Goal: Task Accomplishment & Management: Manage account settings

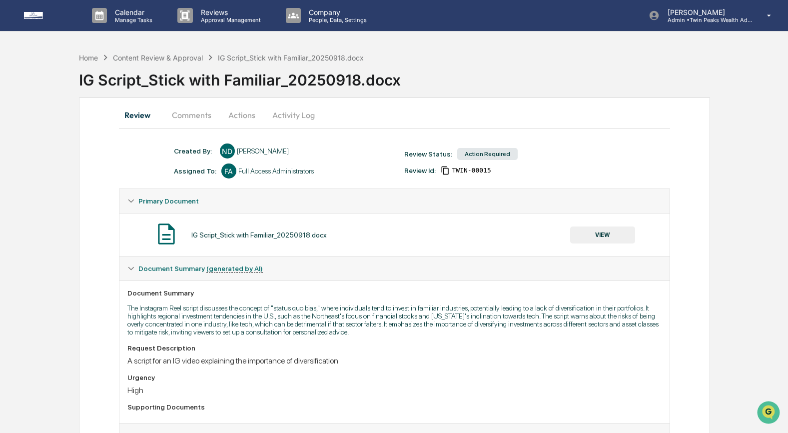
click at [587, 237] on button "VIEW" at bounding box center [602, 234] width 65 height 17
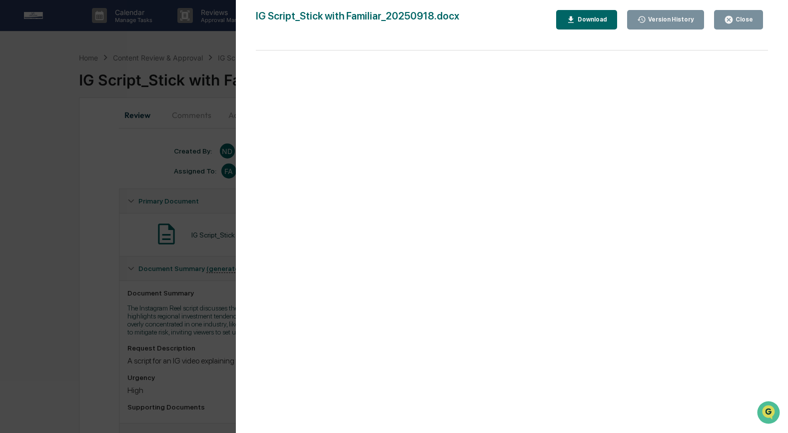
click at [606, 19] on div "Download" at bounding box center [591, 19] width 31 height 7
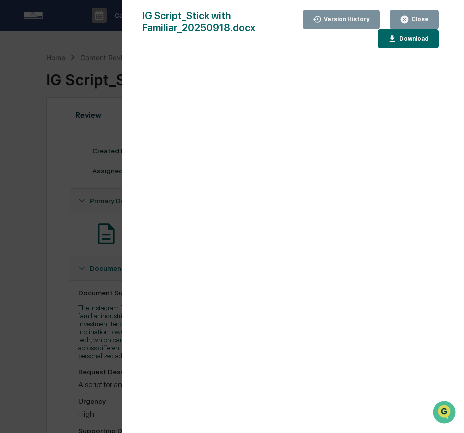
click at [423, 17] on div "Close" at bounding box center [418, 19] width 19 height 7
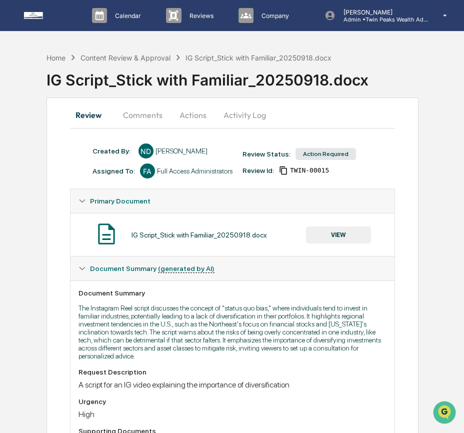
click at [153, 118] on button "Comments" at bounding box center [142, 115] width 55 height 24
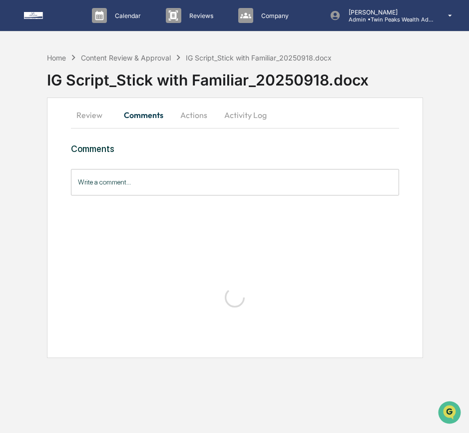
click at [184, 123] on button "Actions" at bounding box center [193, 115] width 45 height 24
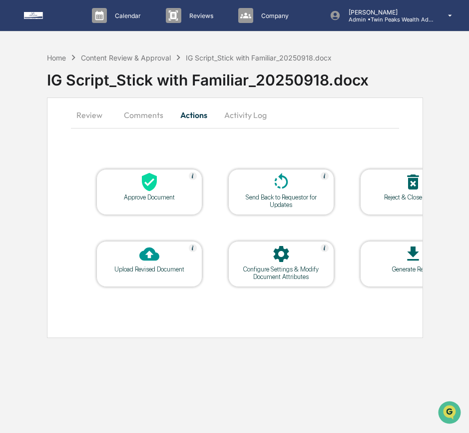
click at [167, 268] on div "Upload Revised Document" at bounding box center [149, 268] width 90 height 7
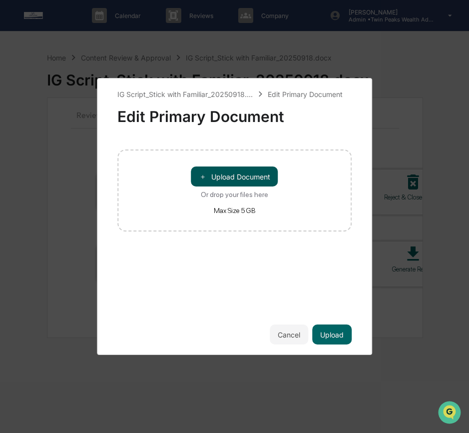
click at [238, 179] on button "＋ Upload Document" at bounding box center [234, 176] width 87 height 20
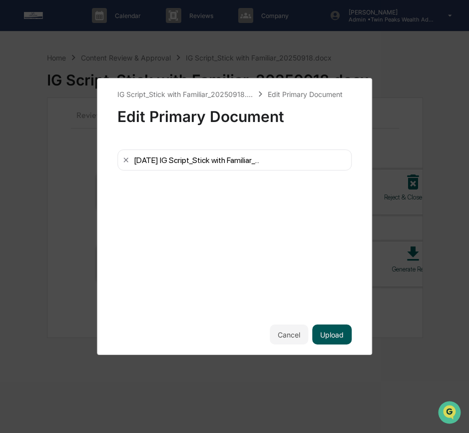
click at [339, 337] on button "Upload" at bounding box center [331, 334] width 39 height 20
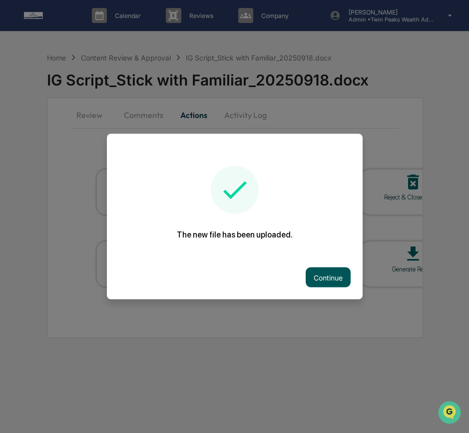
click at [322, 277] on button "Continue" at bounding box center [328, 277] width 45 height 20
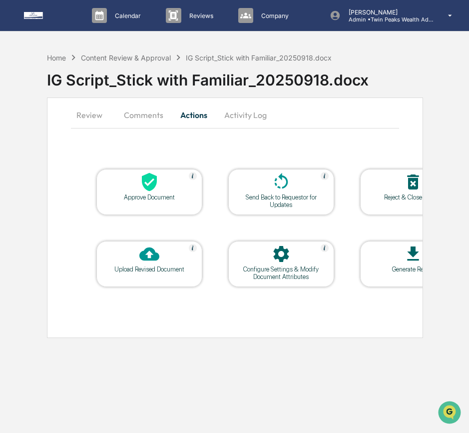
click at [271, 199] on div "Send Back to Requestor for Updates" at bounding box center [281, 200] width 90 height 15
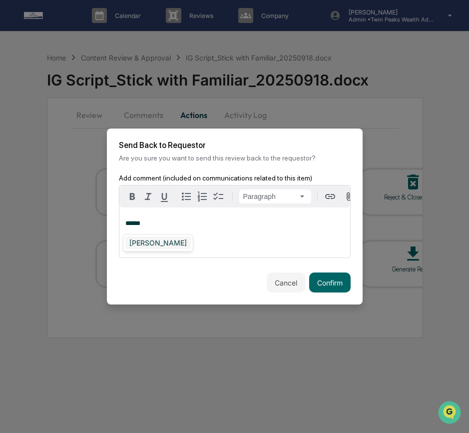
click at [146, 245] on div "[PERSON_NAME]" at bounding box center [157, 242] width 65 height 12
click at [328, 281] on button "Confirm" at bounding box center [329, 282] width 41 height 20
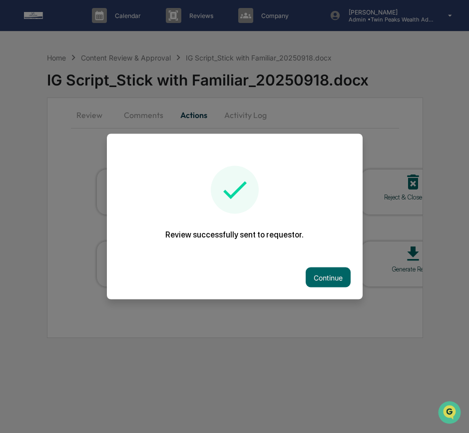
click at [327, 259] on div "Continue" at bounding box center [235, 277] width 256 height 44
click at [333, 271] on button "Continue" at bounding box center [328, 277] width 45 height 20
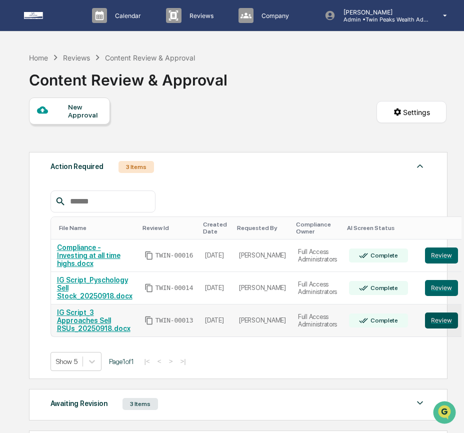
click at [427, 327] on button "Review" at bounding box center [441, 320] width 33 height 16
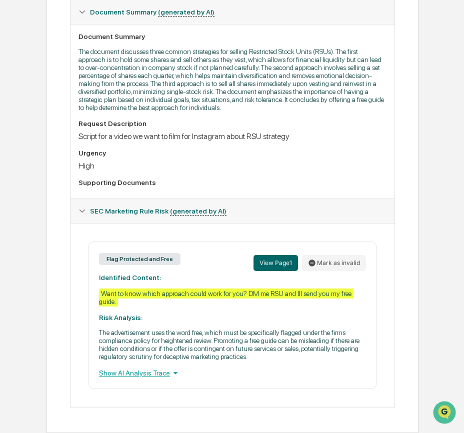
scroll to position [73, 0]
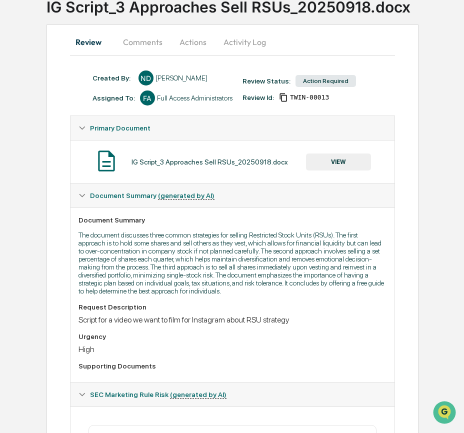
click at [187, 41] on button "Actions" at bounding box center [192, 42] width 45 height 24
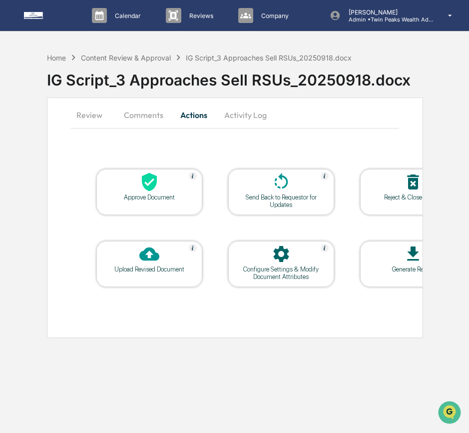
click at [172, 265] on div "Upload Revised Document" at bounding box center [149, 268] width 90 height 7
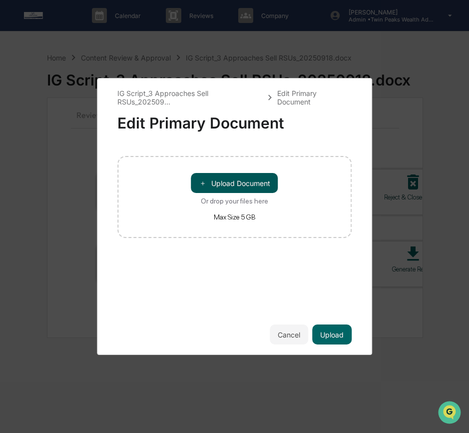
click at [244, 189] on button "＋ Upload Document" at bounding box center [234, 183] width 87 height 20
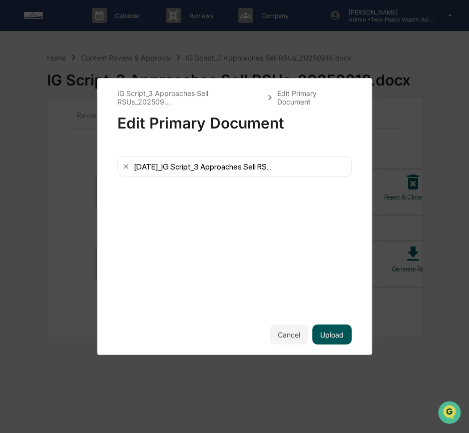
click at [327, 335] on button "Upload" at bounding box center [331, 334] width 39 height 20
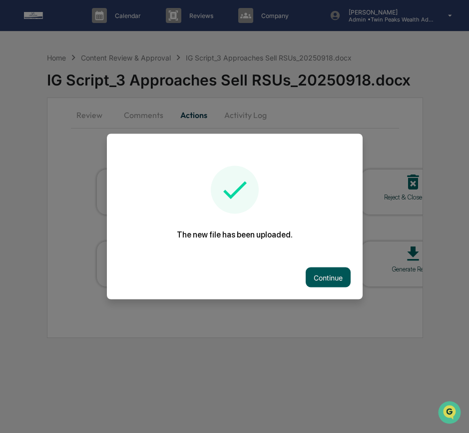
click at [325, 281] on button "Continue" at bounding box center [328, 277] width 45 height 20
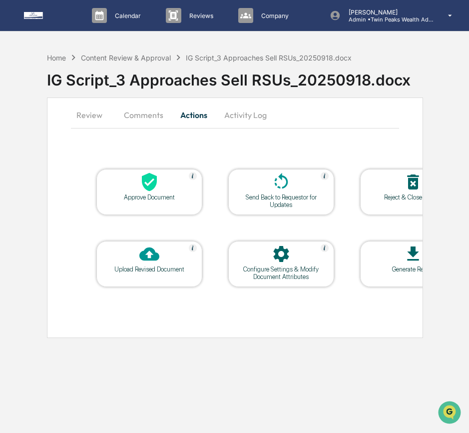
click at [88, 115] on button "Review" at bounding box center [93, 115] width 45 height 24
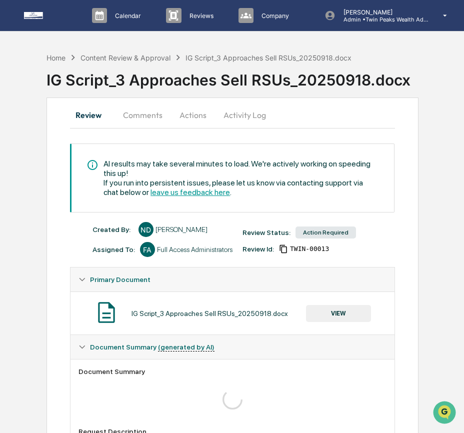
click at [194, 113] on button "Actions" at bounding box center [192, 115] width 45 height 24
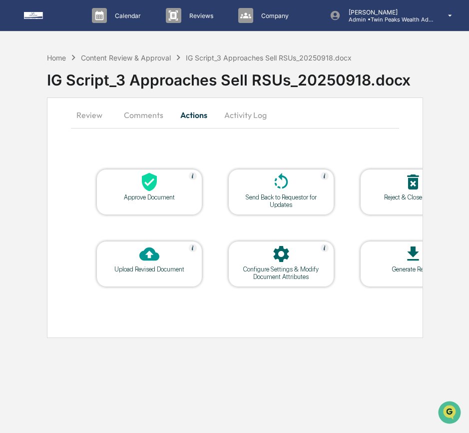
click at [294, 199] on div "Send Back to Requestor for Updates" at bounding box center [281, 200] width 90 height 15
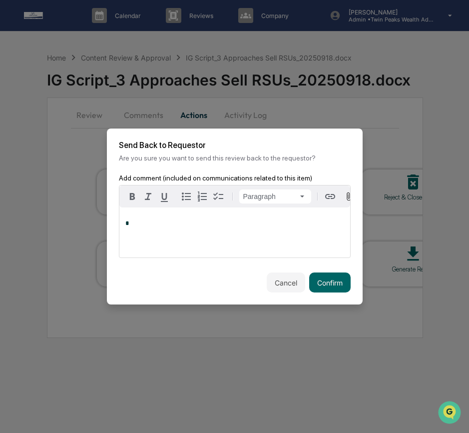
click at [267, 227] on p "*" at bounding box center [234, 223] width 219 height 7
click at [153, 244] on div "[PERSON_NAME]" at bounding box center [157, 242] width 65 height 12
click at [335, 289] on button "Confirm" at bounding box center [329, 282] width 41 height 20
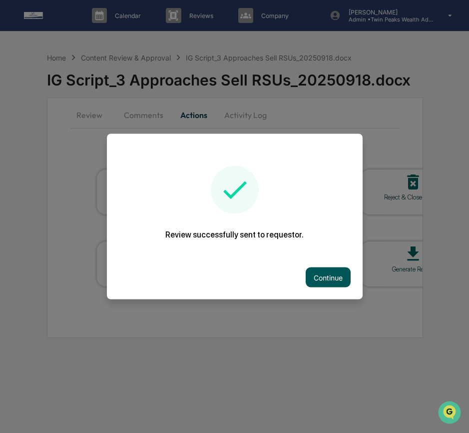
click at [322, 283] on button "Continue" at bounding box center [328, 277] width 45 height 20
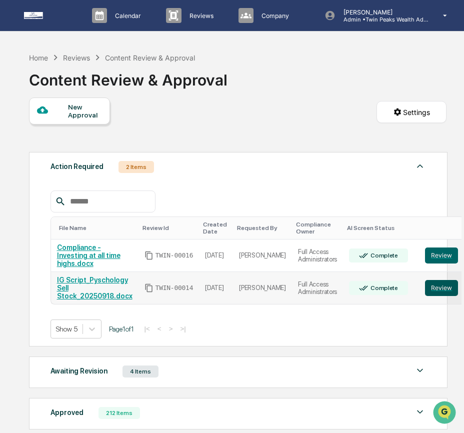
click at [425, 293] on button "Review" at bounding box center [441, 288] width 33 height 16
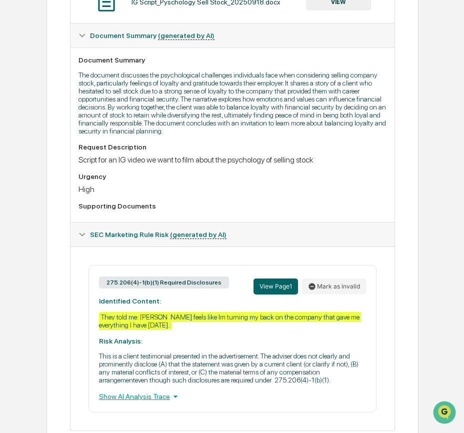
scroll to position [286, 0]
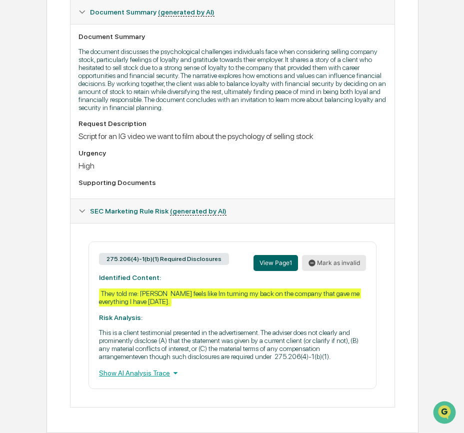
click at [349, 255] on button "Mark as invalid" at bounding box center [334, 263] width 64 height 16
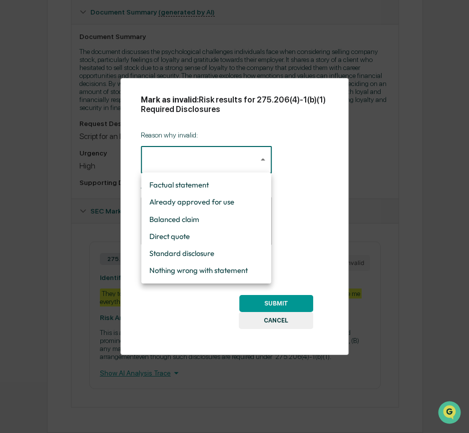
click at [201, 158] on body "Calendar Manage Tasks Reviews Approval Management Company People, Data, Setting…" at bounding box center [234, 88] width 469 height 689
click at [201, 252] on li "Standard disclosure" at bounding box center [206, 253] width 130 height 17
type input "**********"
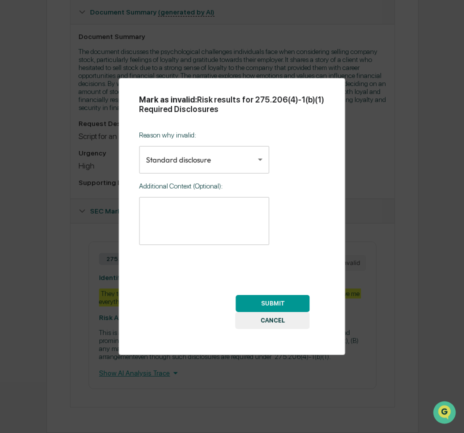
click at [296, 304] on button "SUBMIT" at bounding box center [273, 303] width 74 height 17
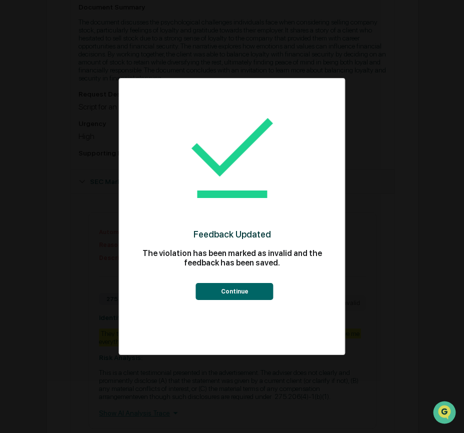
click at [232, 288] on button "Continue" at bounding box center [234, 291] width 77 height 17
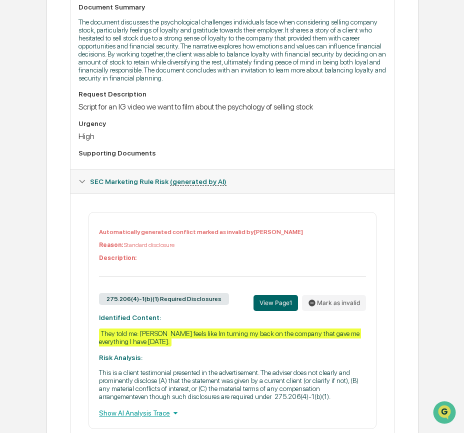
scroll to position [0, 0]
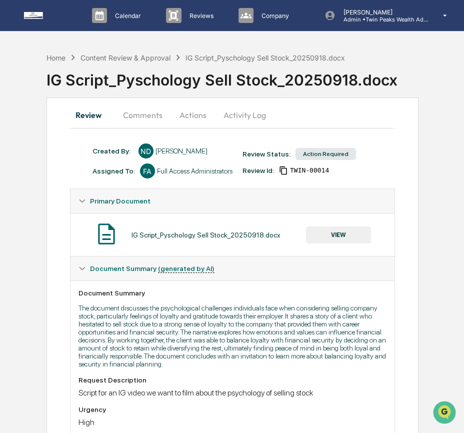
drag, startPoint x: 262, startPoint y: 276, endPoint x: 256, endPoint y: 274, distance: 7.0
click at [262, 277] on div "Document Summary (generated by AI)" at bounding box center [232, 268] width 324 height 24
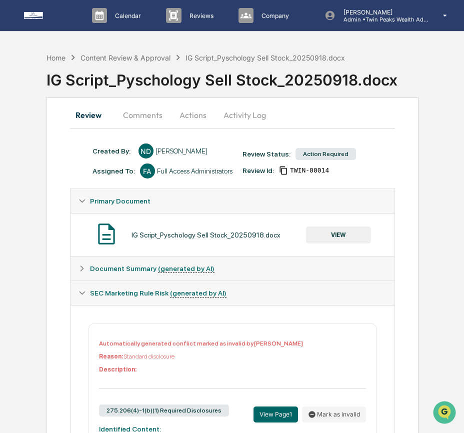
click at [198, 115] on button "Actions" at bounding box center [192, 115] width 45 height 24
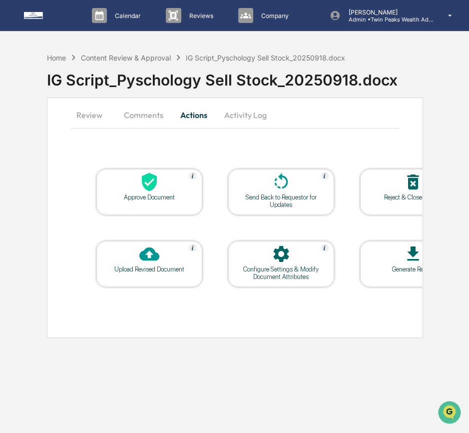
click at [103, 328] on div "Approve Document Send Back to Requestor for Updates Reject & Close Review Uploa…" at bounding box center [235, 237] width 328 height 189
click at [128, 280] on div "Upload Revised Document" at bounding box center [149, 264] width 106 height 46
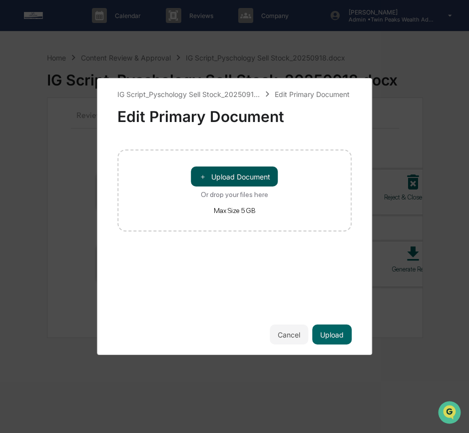
click at [218, 178] on button "＋ Upload Document" at bounding box center [234, 176] width 87 height 20
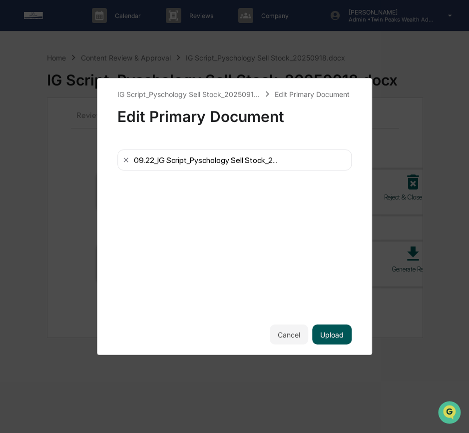
click at [327, 336] on button "Upload" at bounding box center [331, 334] width 39 height 20
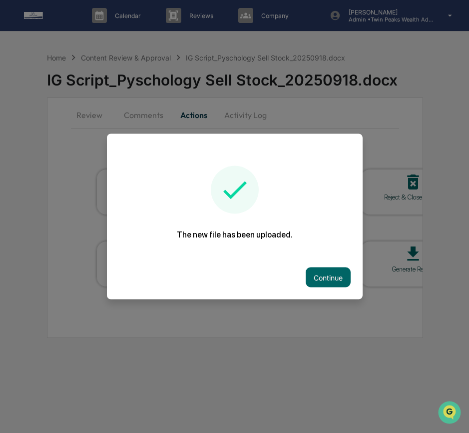
drag, startPoint x: 332, startPoint y: 276, endPoint x: 326, endPoint y: 272, distance: 6.5
click at [332, 276] on button "Continue" at bounding box center [328, 277] width 45 height 20
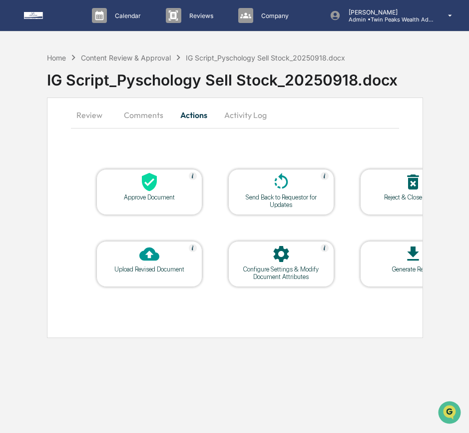
click at [290, 197] on div "Send Back to Requestor for Updates" at bounding box center [281, 200] width 90 height 15
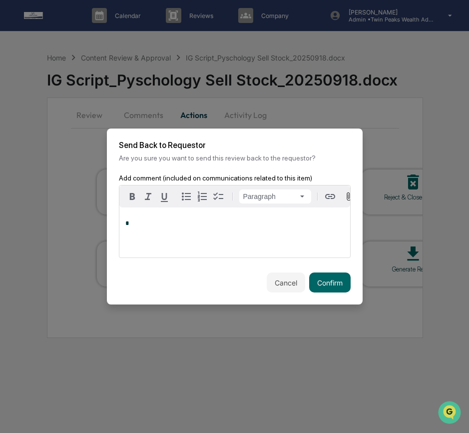
click at [253, 253] on div "*" at bounding box center [234, 232] width 231 height 50
click at [139, 246] on div "[PERSON_NAME]" at bounding box center [157, 242] width 65 height 12
click at [335, 288] on button "Confirm" at bounding box center [329, 282] width 41 height 20
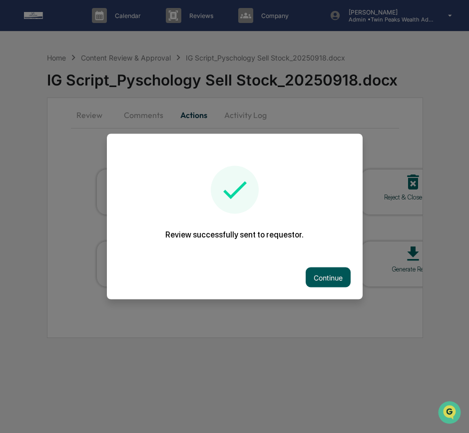
click at [320, 277] on button "Continue" at bounding box center [328, 277] width 45 height 20
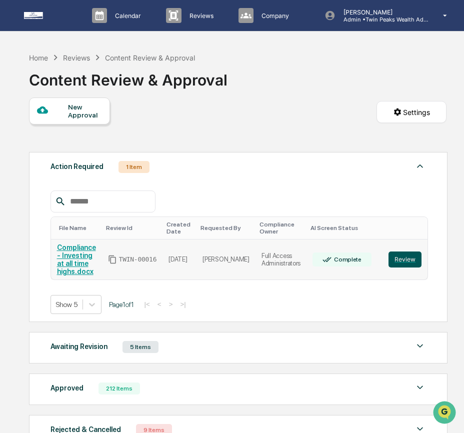
click at [411, 265] on button "Review" at bounding box center [404, 259] width 33 height 16
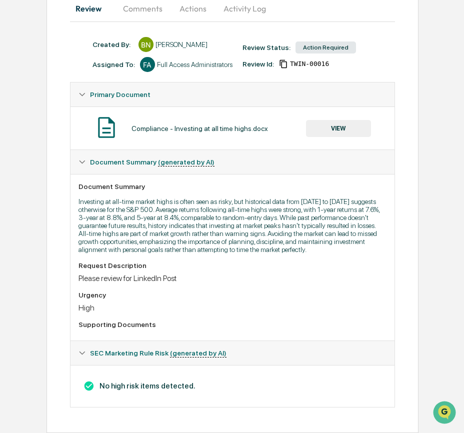
scroll to position [121, 0]
click at [350, 120] on button "VIEW" at bounding box center [338, 128] width 65 height 17
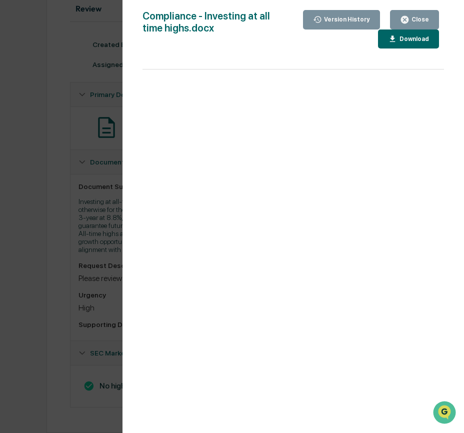
click at [408, 38] on div "Download" at bounding box center [412, 38] width 31 height 7
click at [415, 25] on button "Close" at bounding box center [414, 19] width 49 height 19
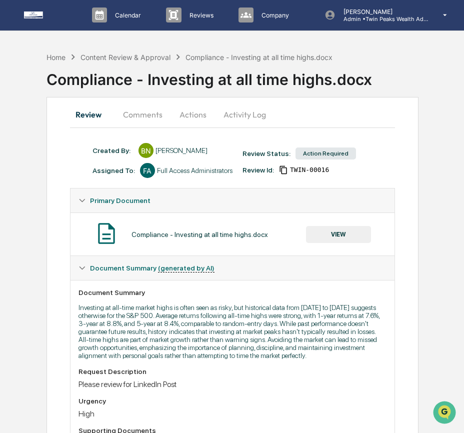
scroll to position [0, 0]
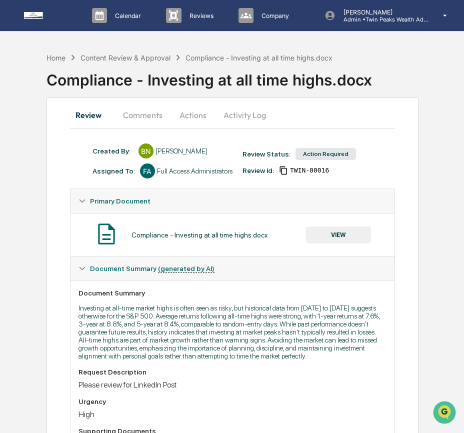
click at [178, 116] on button "Actions" at bounding box center [192, 115] width 45 height 24
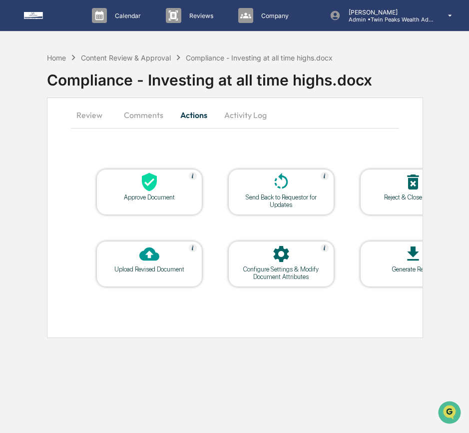
click at [145, 260] on icon at bounding box center [149, 253] width 20 height 13
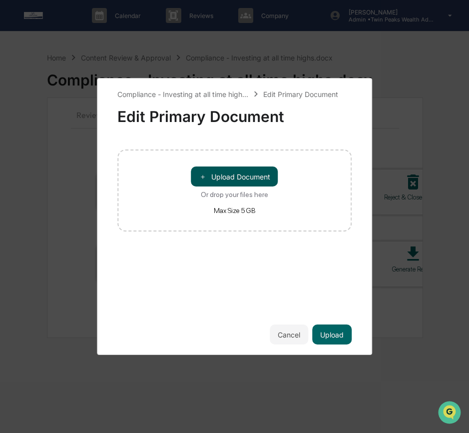
click at [233, 177] on button "＋ Upload Document" at bounding box center [234, 176] width 87 height 20
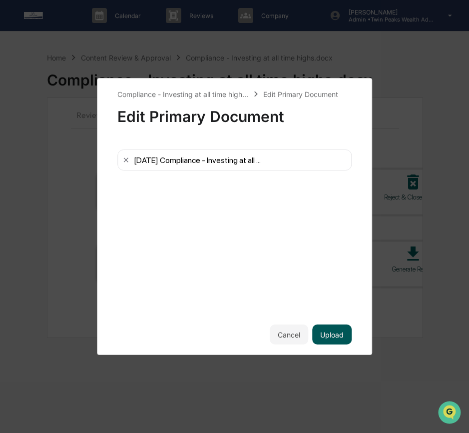
click at [338, 338] on button "Upload" at bounding box center [331, 334] width 39 height 20
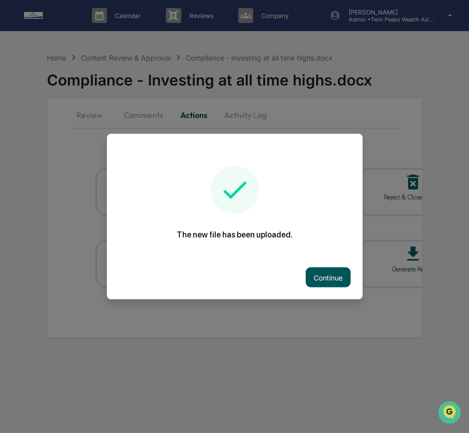
click at [336, 278] on button "Continue" at bounding box center [328, 277] width 45 height 20
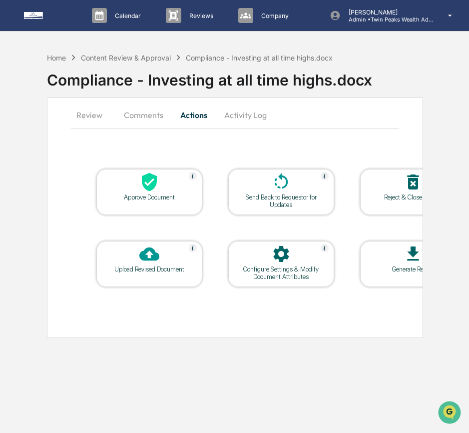
click at [262, 200] on div "Send Back to Requestor for Updates" at bounding box center [281, 200] width 90 height 15
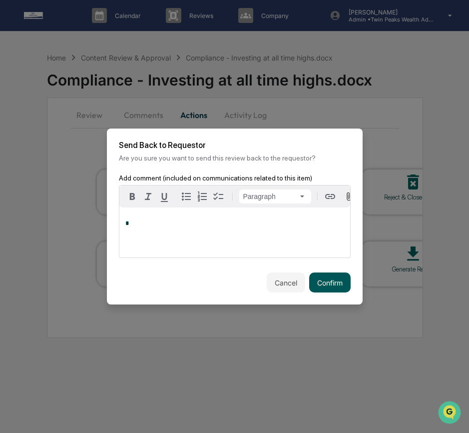
drag, startPoint x: 335, startPoint y: 283, endPoint x: 329, endPoint y: 276, distance: 8.9
click at [335, 283] on button "Confirm" at bounding box center [329, 282] width 41 height 20
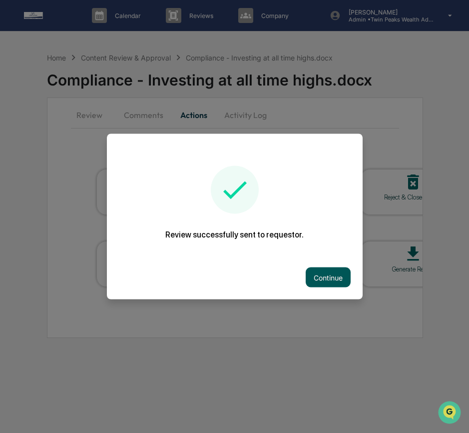
click at [332, 275] on button "Continue" at bounding box center [328, 277] width 45 height 20
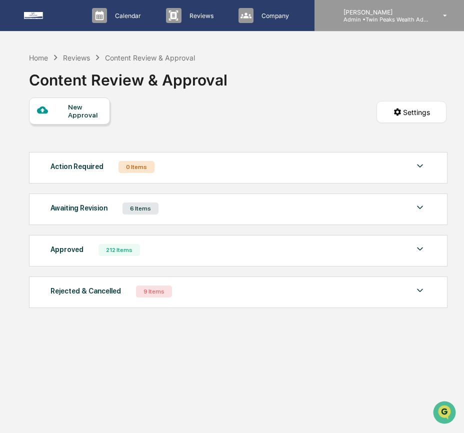
click at [336, 18] on p "Admin • Twin Peaks Wealth Advisors" at bounding box center [381, 19] width 93 height 7
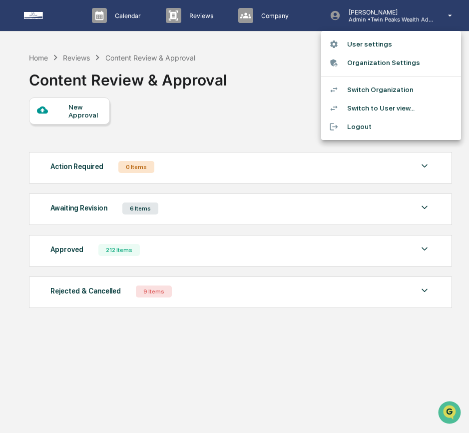
click at [350, 89] on li "Switch Organization" at bounding box center [391, 89] width 140 height 18
